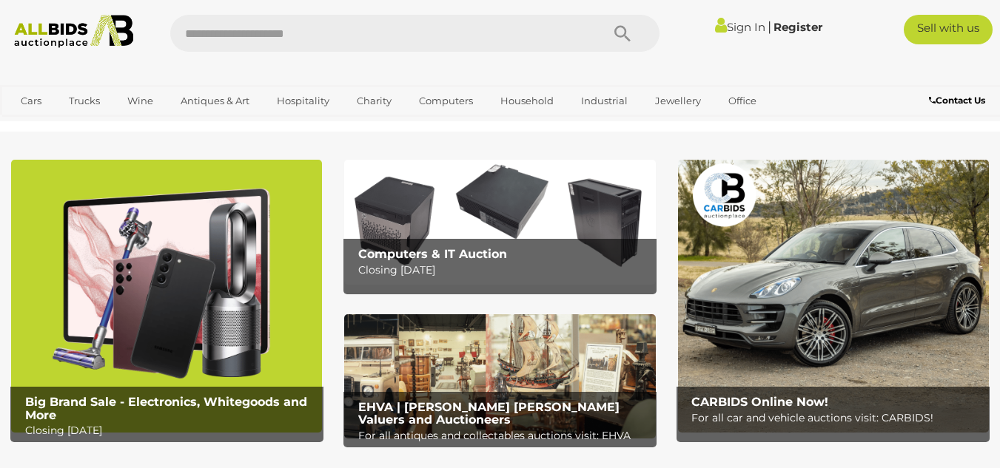
click at [346, 40] on input "text" at bounding box center [378, 33] width 416 height 37
type input "**********"
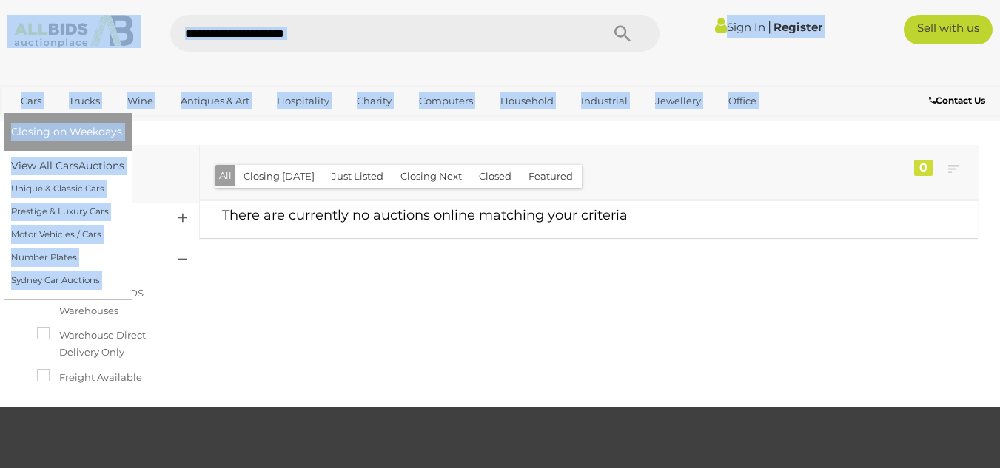
drag, startPoint x: 54, startPoint y: 52, endPoint x: 37, endPoint y: 107, distance: 57.3
click at [37, 107] on div "Sign In |" at bounding box center [500, 60] width 1000 height 121
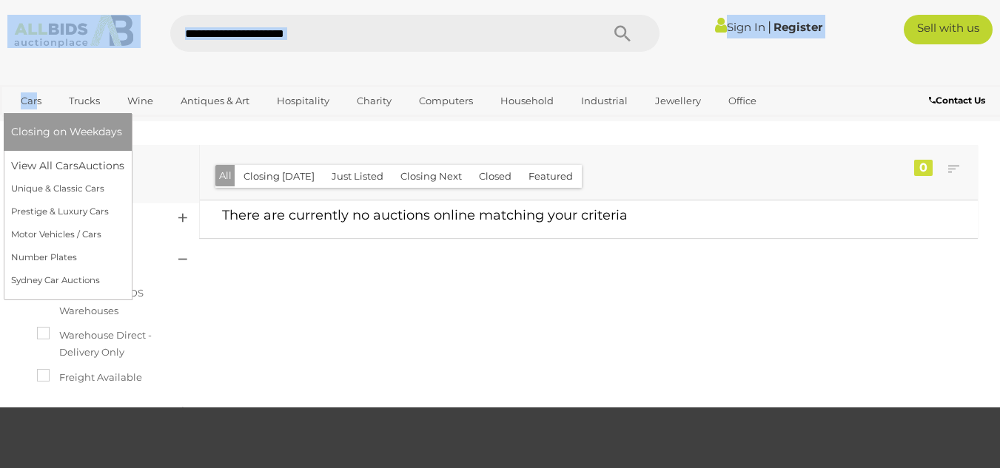
click at [37, 107] on link "Cars" at bounding box center [31, 101] width 40 height 24
click at [36, 102] on link "Cars" at bounding box center [31, 101] width 40 height 24
click at [30, 96] on link "Cars" at bounding box center [31, 101] width 40 height 24
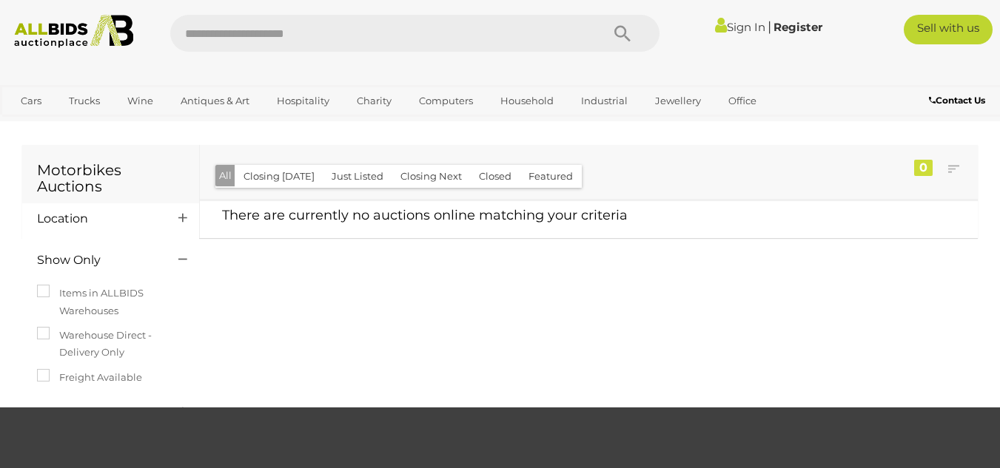
click at [260, 322] on div "Motorbikes Auctions Location" at bounding box center [499, 275] width 977 height 264
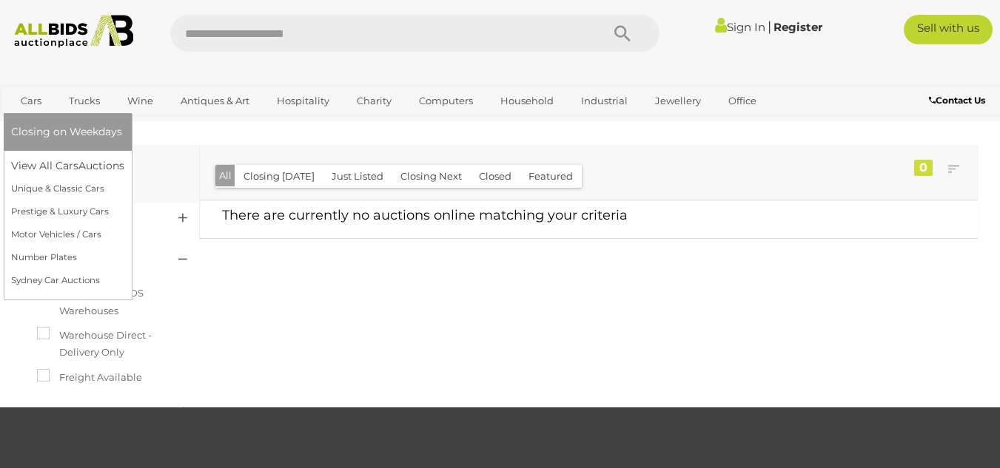
click at [28, 95] on link "Cars" at bounding box center [31, 101] width 40 height 24
click at [69, 169] on link "View All Cars Auctions" at bounding box center [70, 166] width 118 height 23
